Goal: Task Accomplishment & Management: Complete application form

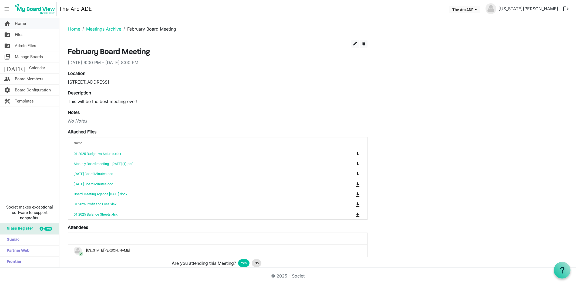
click at [31, 25] on link "home Home" at bounding box center [29, 23] width 59 height 11
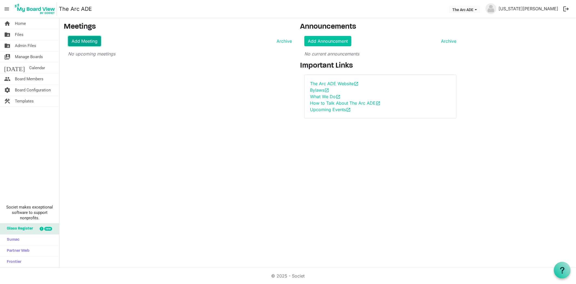
click at [73, 39] on link "Add Meeting" at bounding box center [84, 41] width 33 height 10
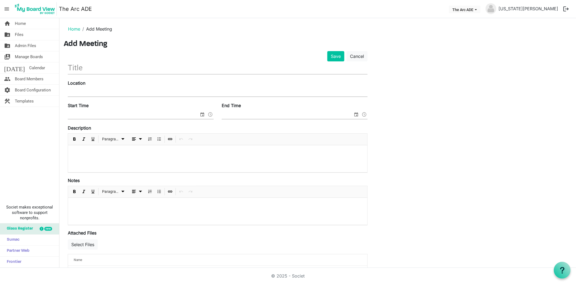
click at [76, 68] on input "text" at bounding box center [218, 67] width 300 height 13
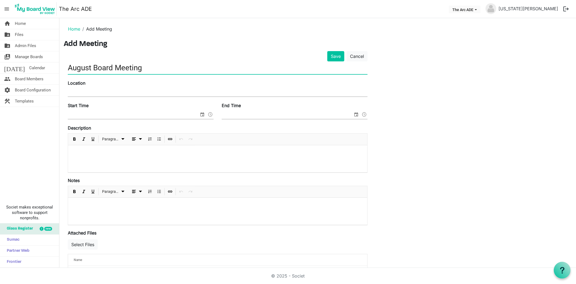
type input "August Board Meeting"
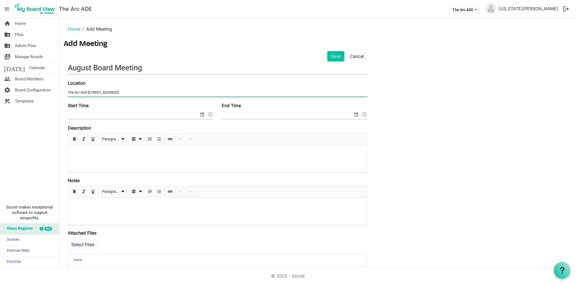
type input "The Arc ADE 6538 South Racine Circle"
click at [109, 114] on input "Start Time" at bounding box center [133, 115] width 131 height 8
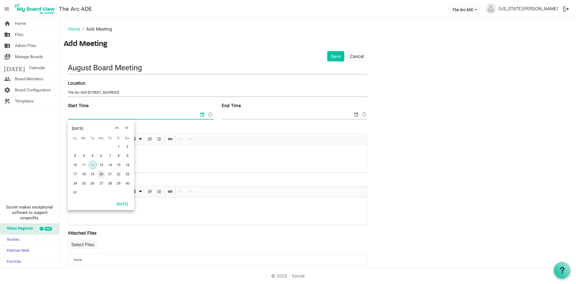
click at [101, 176] on span "20" at bounding box center [101, 174] width 8 height 8
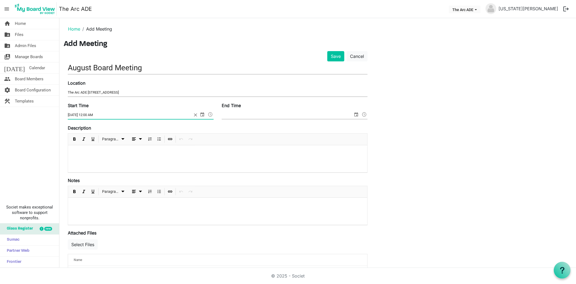
click at [210, 114] on span at bounding box center [210, 114] width 6 height 7
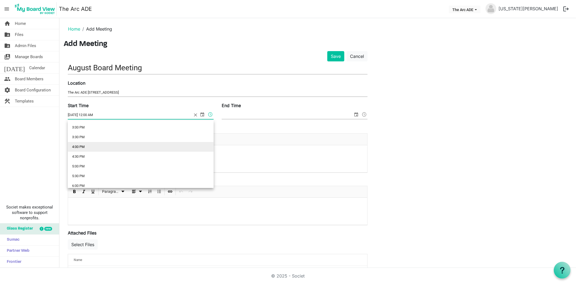
scroll to position [300, 0]
click at [82, 186] on li "6:30 PM" at bounding box center [141, 187] width 146 height 10
type input "8/20/2025 6:30 PM"
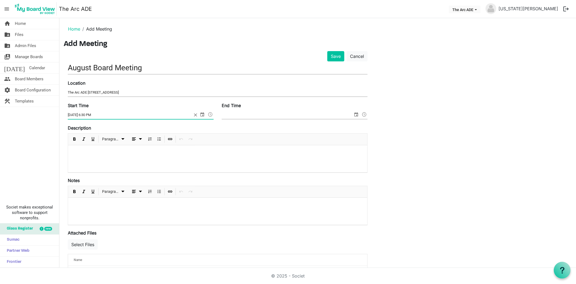
click at [357, 114] on span "select" at bounding box center [356, 114] width 6 height 7
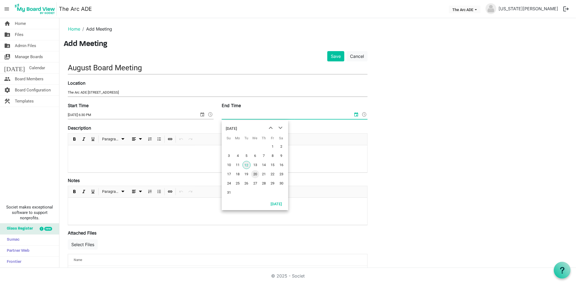
click at [256, 175] on span "20" at bounding box center [255, 174] width 8 height 8
click at [364, 113] on span at bounding box center [364, 114] width 6 height 7
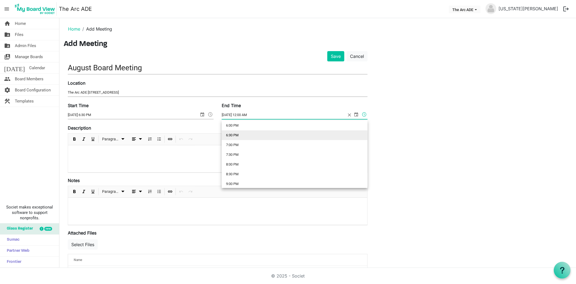
scroll to position [360, 0]
click at [260, 168] on li "8:30 PM" at bounding box center [295, 166] width 146 height 10
type input "8/20/2025 8:30 PM"
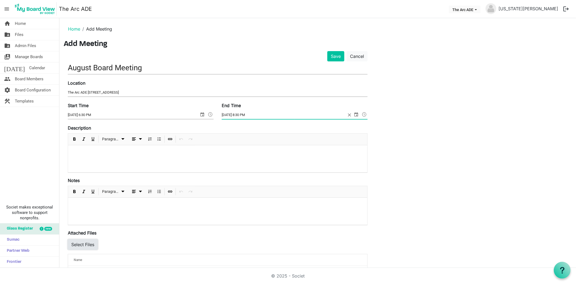
click at [86, 245] on button "Select Files" at bounding box center [83, 244] width 30 height 10
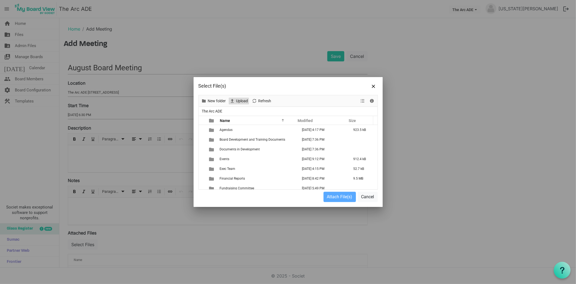
click at [240, 99] on span "Upload" at bounding box center [242, 101] width 13 height 7
click at [243, 101] on span "Upload" at bounding box center [242, 101] width 13 height 7
click at [241, 98] on span "Upload" at bounding box center [242, 101] width 13 height 7
click at [365, 197] on button "Cancel" at bounding box center [368, 197] width 20 height 10
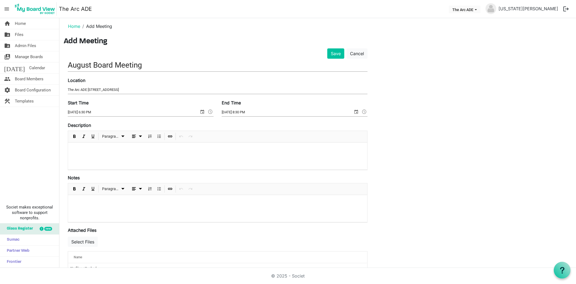
scroll to position [0, 0]
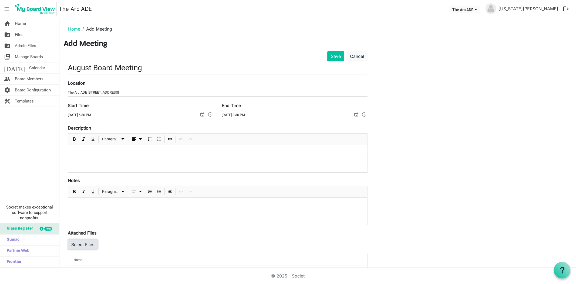
click at [89, 244] on button "Select Files" at bounding box center [83, 244] width 30 height 10
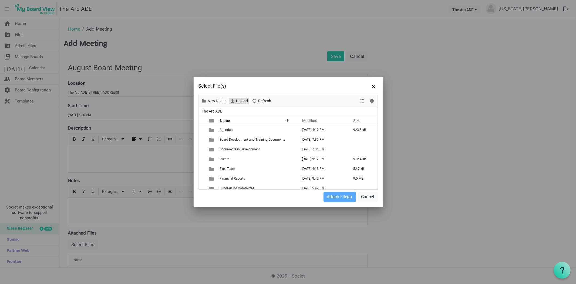
click at [246, 102] on span "Upload" at bounding box center [242, 101] width 13 height 7
click at [240, 101] on span "Upload" at bounding box center [242, 101] width 13 height 7
